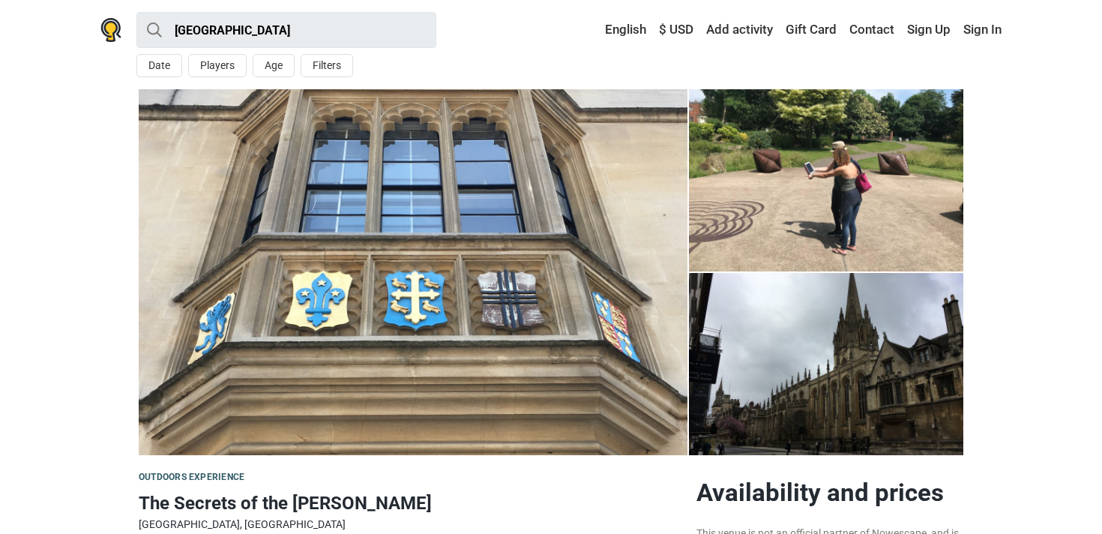
scroll to position [449, 0]
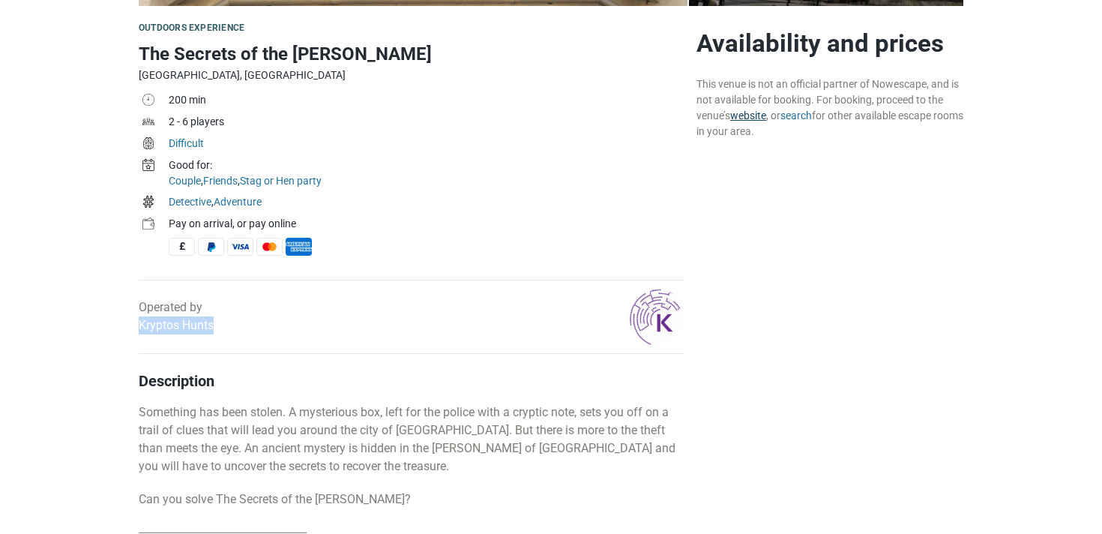
click at [761, 115] on link "website" at bounding box center [748, 115] width 36 height 12
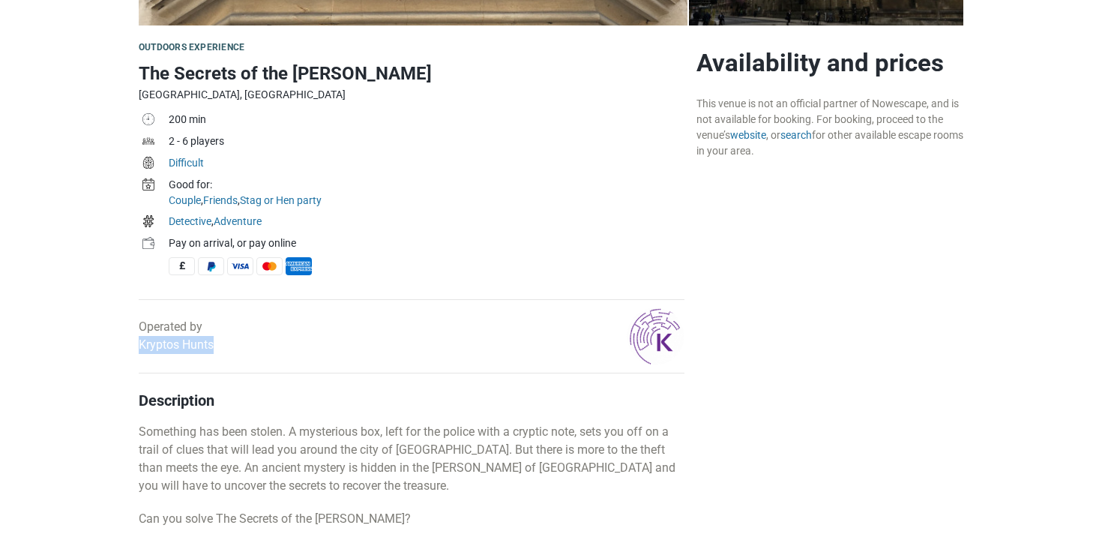
scroll to position [440, 0]
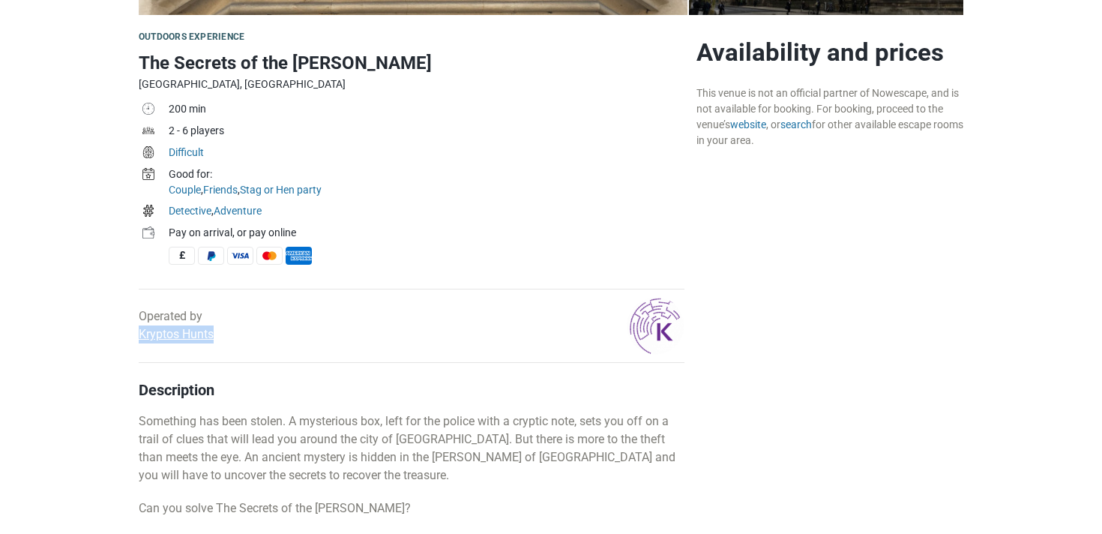
click at [160, 335] on link "Kryptos Hunts" at bounding box center [176, 334] width 75 height 14
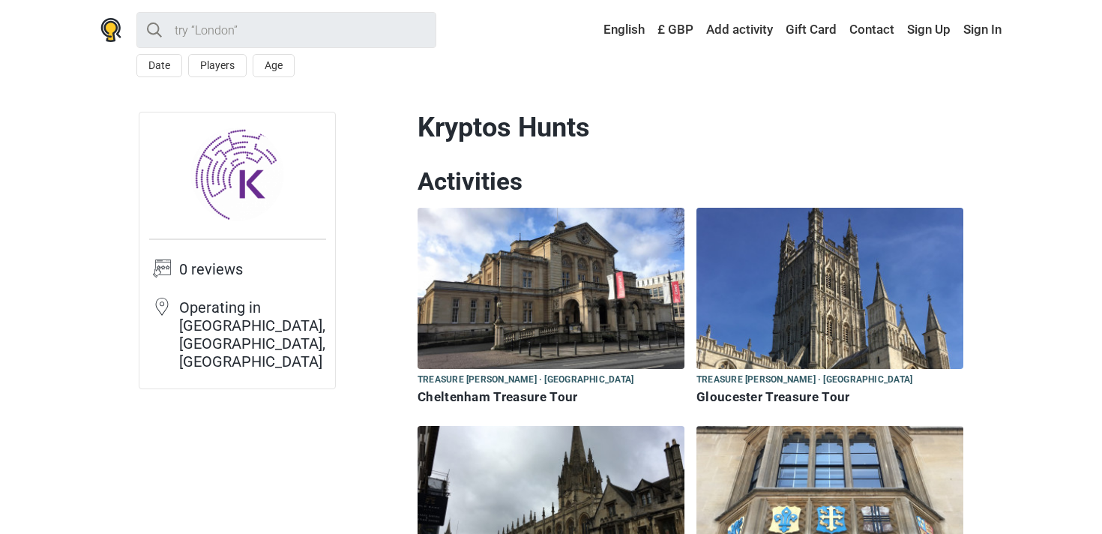
drag, startPoint x: 412, startPoint y: 127, endPoint x: 649, endPoint y: 127, distance: 237.0
click at [649, 127] on div "Kryptos Hunts Activities Treasure [PERSON_NAME] · [GEOGRAPHIC_DATA] Treasure [P…" at bounding box center [691, 384] width 558 height 544
